Goal: Download file/media

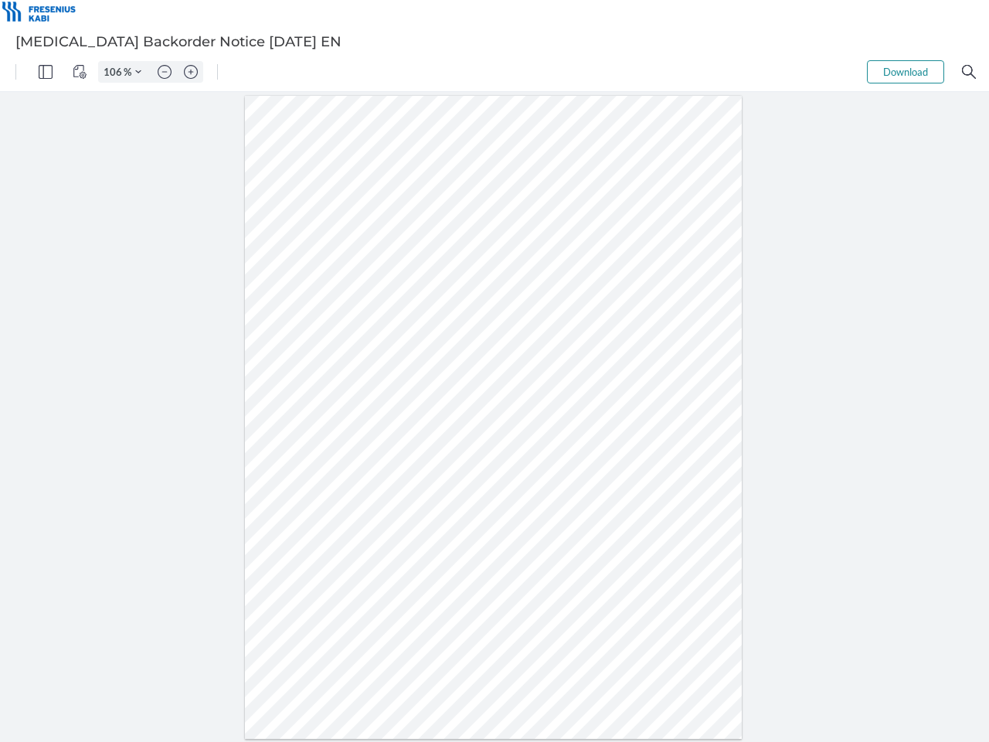
click at [46, 72] on img "Panel" at bounding box center [46, 72] width 14 height 14
click at [80, 72] on img "View Controls" at bounding box center [80, 72] width 14 height 14
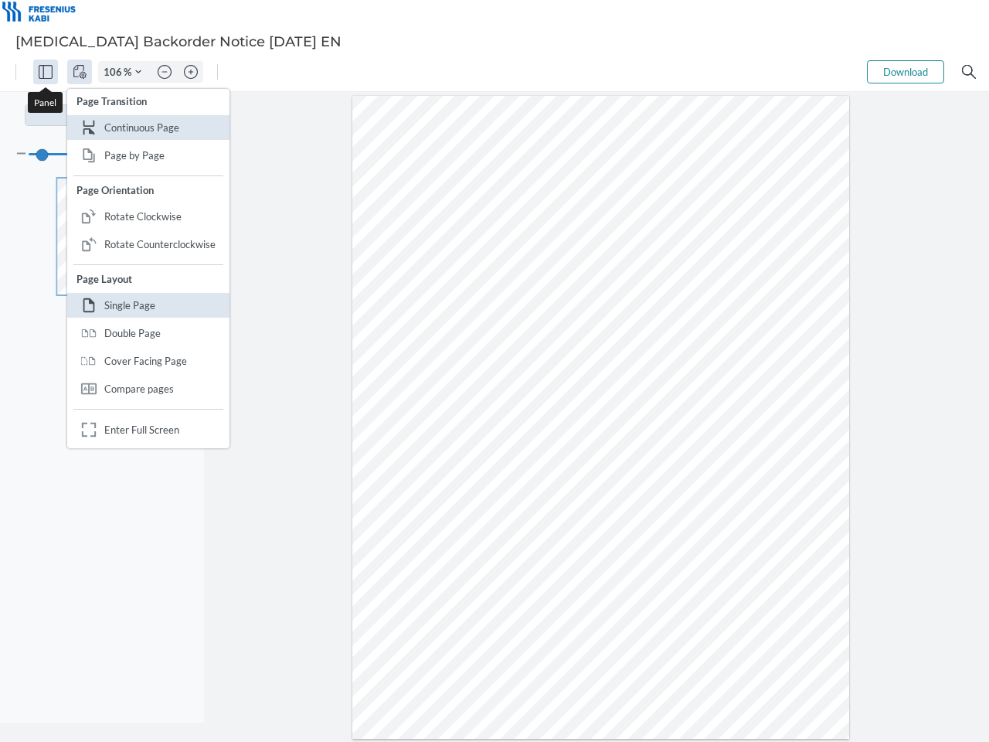
click at [115, 72] on input "106" at bounding box center [111, 72] width 25 height 14
click at [138, 72] on img "Zoom Controls" at bounding box center [138, 72] width 6 height 6
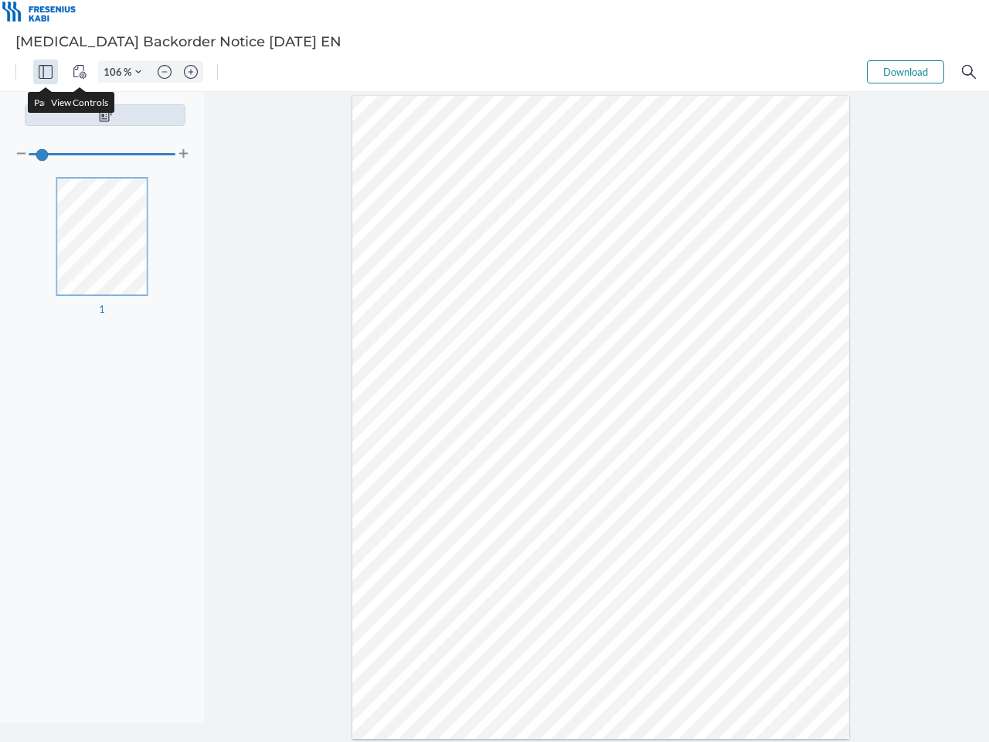
click at [165, 72] on img "Zoom out" at bounding box center [165, 72] width 14 height 14
click at [191, 72] on img "Zoom in" at bounding box center [191, 72] width 14 height 14
type input "106"
click at [906, 72] on button "Download" at bounding box center [905, 71] width 77 height 23
click at [969, 72] on img "Search" at bounding box center [969, 72] width 14 height 14
